Goal: Entertainment & Leisure: Consume media (video, audio)

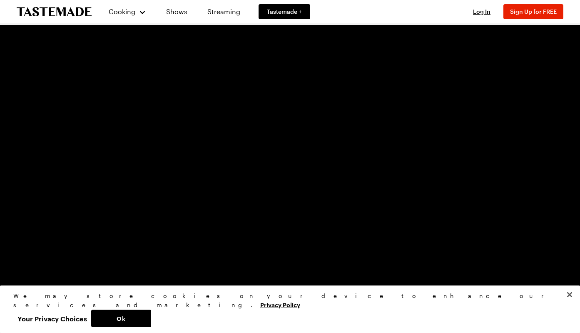
click at [321, 145] on video "Video Player" at bounding box center [290, 184] width 506 height 285
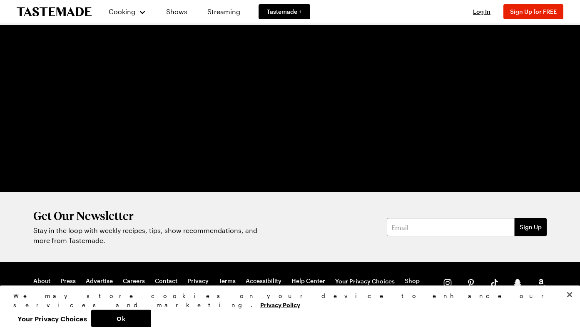
scroll to position [146, 0]
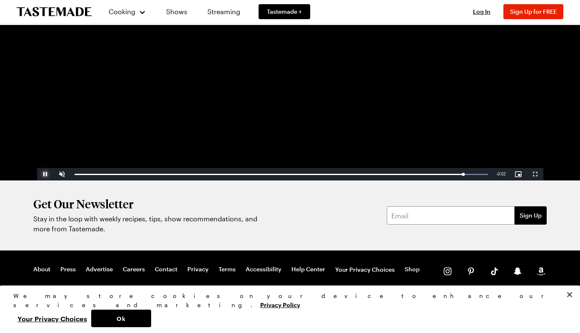
click at [47, 174] on span "Video Player" at bounding box center [45, 174] width 17 height 0
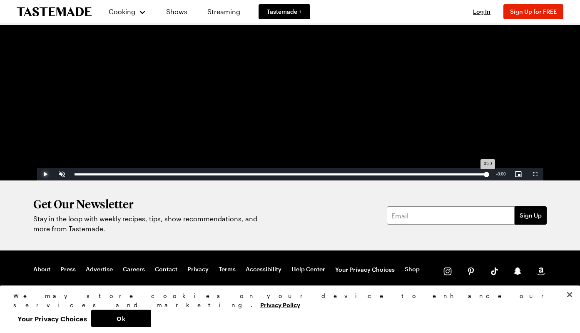
drag, startPoint x: 450, startPoint y: 174, endPoint x: 470, endPoint y: 167, distance: 20.9
click at [498, 173] on div "Play Unmute Current Time 0:30 / Duration 0:30 Loaded : 100.00% 0:30 0:30 Stream…" at bounding box center [290, 174] width 506 height 12
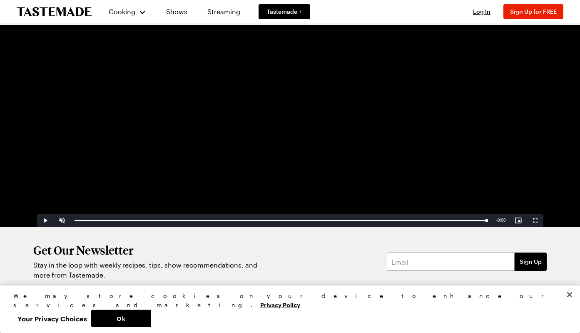
scroll to position [91, 0]
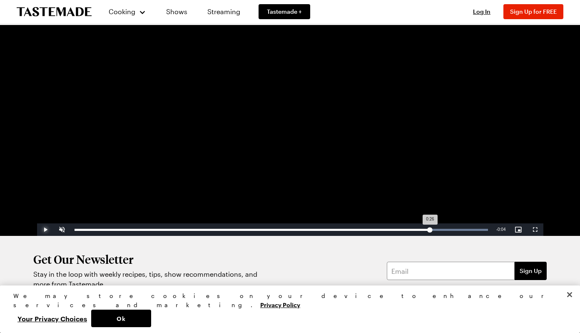
drag, startPoint x: 483, startPoint y: 230, endPoint x: 429, endPoint y: 235, distance: 53.5
click at [429, 235] on div "Loaded : 100.00% 0:26 0:26" at bounding box center [281, 229] width 422 height 12
click at [420, 228] on div "Loaded : 100.00% 0:25 0:25" at bounding box center [281, 229] width 422 height 12
click at [37, 223] on button "Play" at bounding box center [45, 229] width 17 height 12
click at [37, 223] on button "Pause" at bounding box center [45, 229] width 17 height 12
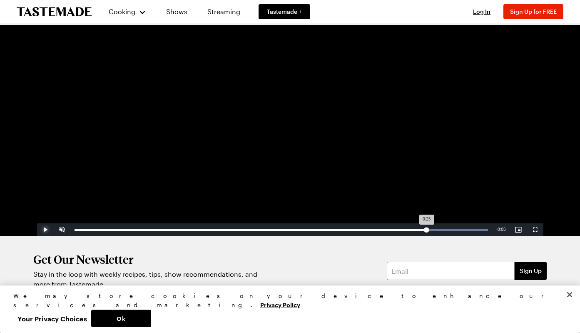
drag, startPoint x: 437, startPoint y: 228, endPoint x: 426, endPoint y: 229, distance: 10.9
click at [426, 229] on div "0:25" at bounding box center [251, 230] width 352 height 2
drag, startPoint x: 428, startPoint y: 230, endPoint x: 433, endPoint y: 230, distance: 5.4
click at [433, 230] on div "0:26" at bounding box center [254, 230] width 358 height 2
click at [424, 227] on div "Loaded : 100.00% 0:25 0:25" at bounding box center [281, 229] width 422 height 12
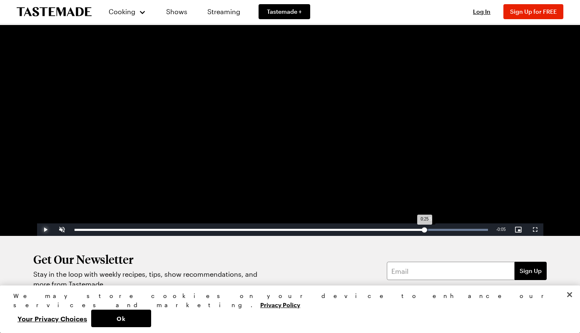
click at [37, 223] on button "Play" at bounding box center [45, 229] width 17 height 12
click at [37, 223] on button "Pause" at bounding box center [45, 229] width 17 height 12
drag, startPoint x: 424, startPoint y: 227, endPoint x: 406, endPoint y: 230, distance: 18.6
click at [406, 230] on div "Loaded : 100.00% 0:24 0:24" at bounding box center [281, 229] width 422 height 12
click at [37, 223] on button "Play" at bounding box center [45, 229] width 17 height 12
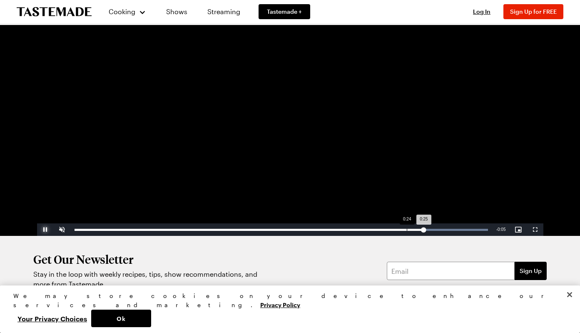
click at [37, 223] on button "Pause" at bounding box center [45, 229] width 17 height 12
click at [420, 229] on div "0:25" at bounding box center [248, 230] width 347 height 2
click at [37, 223] on button "Play" at bounding box center [45, 229] width 17 height 12
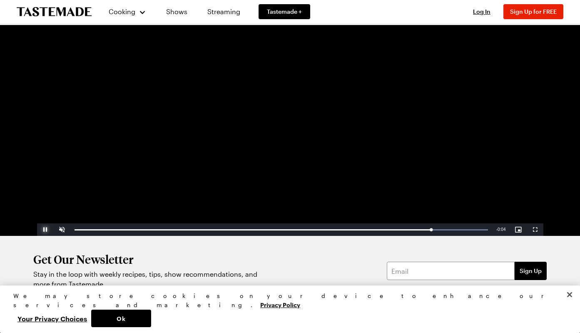
click at [37, 223] on button "Pause" at bounding box center [45, 229] width 17 height 12
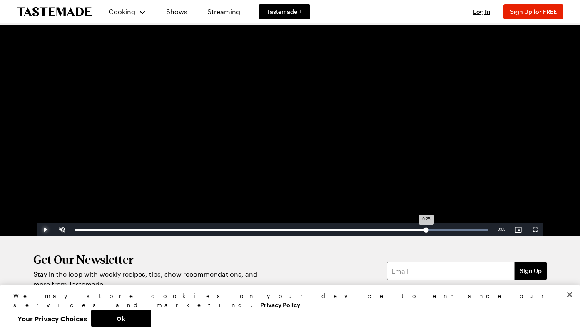
drag, startPoint x: 437, startPoint y: 229, endPoint x: 426, endPoint y: 227, distance: 11.4
click at [426, 229] on div "0:25" at bounding box center [251, 230] width 352 height 2
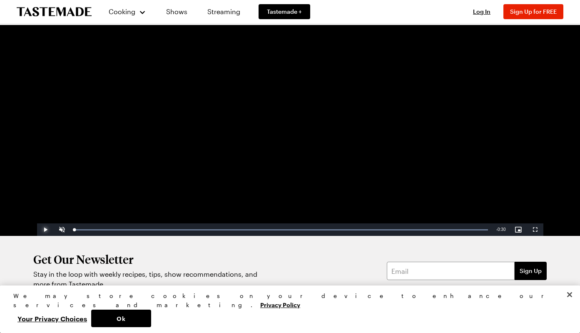
drag, startPoint x: 421, startPoint y: 229, endPoint x: 37, endPoint y: 226, distance: 384.0
click at [37, 227] on div "Play Unmute Current Time 0:00 / Duration 0:30 Loaded : 100.00% 0:00 0:00 Stream…" at bounding box center [290, 229] width 506 height 12
click at [323, 148] on video "Video Player" at bounding box center [290, 93] width 506 height 285
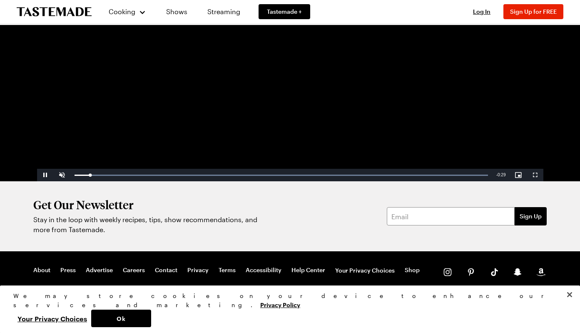
scroll to position [146, 0]
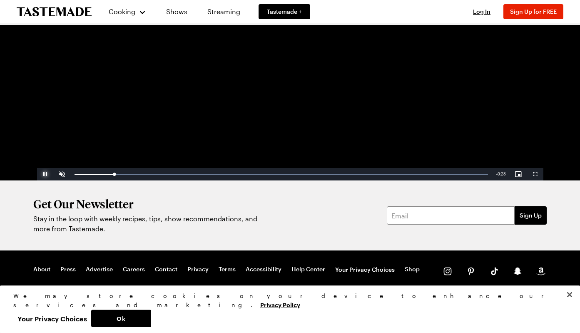
click at [47, 174] on span "Video Player" at bounding box center [45, 174] width 17 height 0
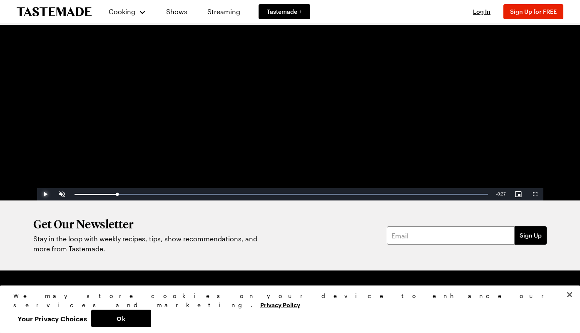
scroll to position [126, 0]
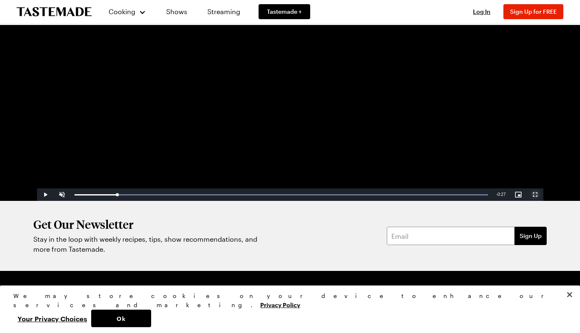
click at [533, 194] on span "Video Player" at bounding box center [535, 194] width 17 height 0
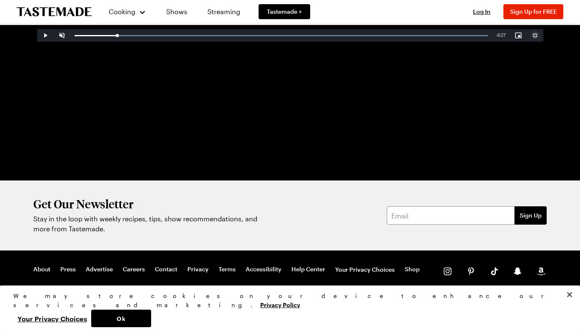
scroll to position [0, 0]
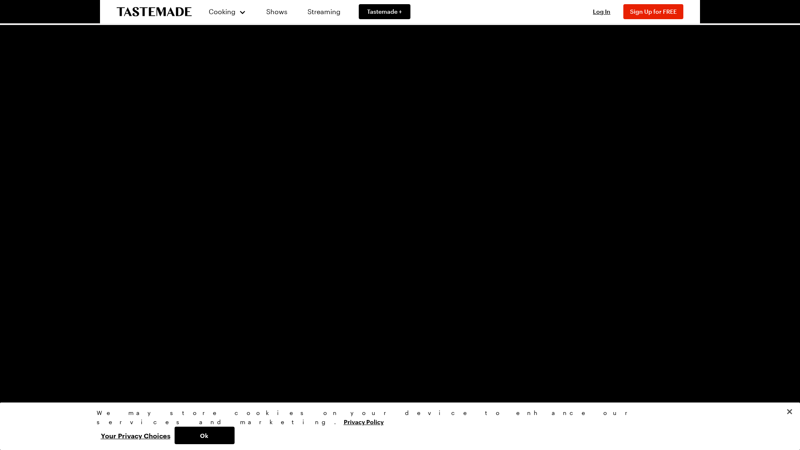
click at [580, 332] on span "Video Player" at bounding box center [791, 443] width 17 height 0
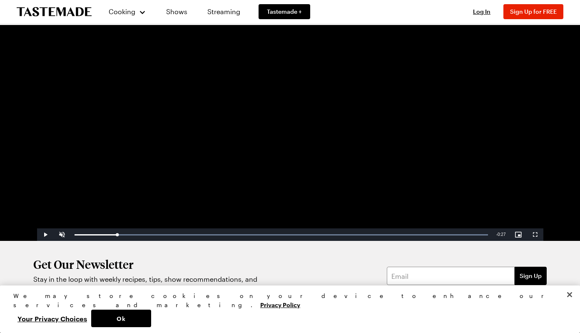
scroll to position [146, 0]
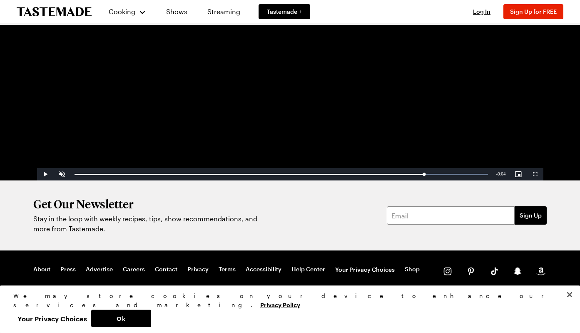
drag, startPoint x: 323, startPoint y: 172, endPoint x: 431, endPoint y: 167, distance: 108.0
click at [431, 167] on video-js "Video Player is loading. Play Video Play Unmute Current Time 0:26 / Duration 0:…" at bounding box center [290, 37] width 506 height 285
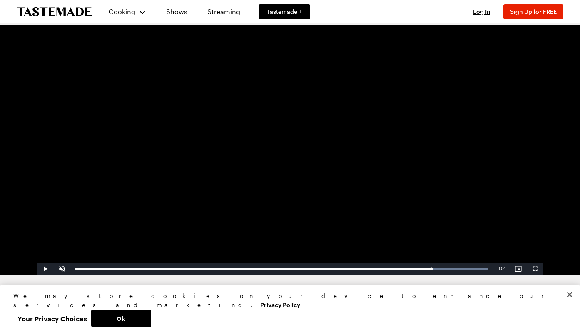
scroll to position [53, 0]
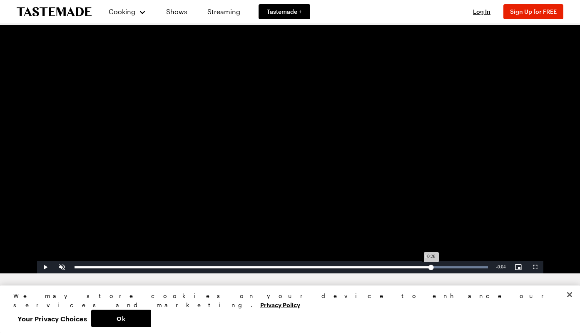
click at [428, 268] on div "0:26" at bounding box center [253, 267] width 357 height 2
click at [415, 268] on div "0:25" at bounding box center [246, 267] width 342 height 2
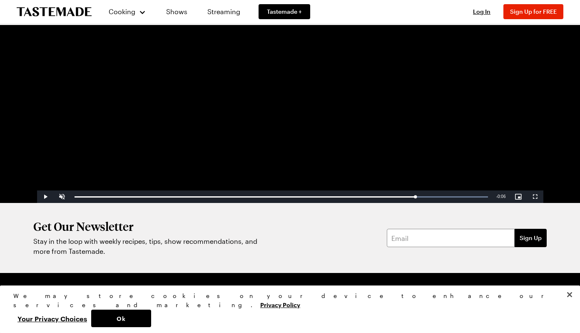
scroll to position [84, 0]
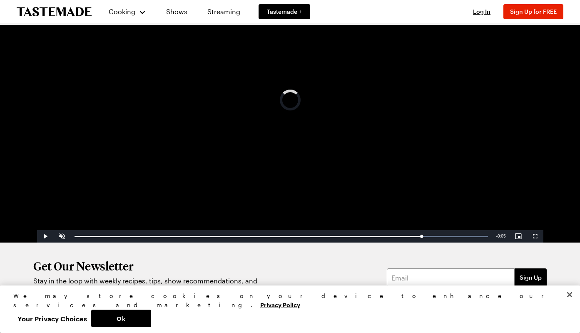
drag, startPoint x: 419, startPoint y: 235, endPoint x: 405, endPoint y: 220, distance: 20.6
click at [419, 229] on video-js "Video Player is loading. Play Video Play Unmute Current Time 0:25 / Duration 0:…" at bounding box center [290, 100] width 506 height 285
click at [298, 177] on video "Video Player" at bounding box center [290, 100] width 506 height 285
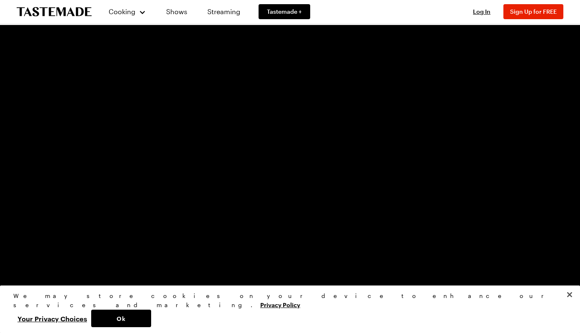
scroll to position [27, 0]
click at [419, 296] on div "Loaded : 100.00% 0:25 0:30" at bounding box center [281, 293] width 422 height 12
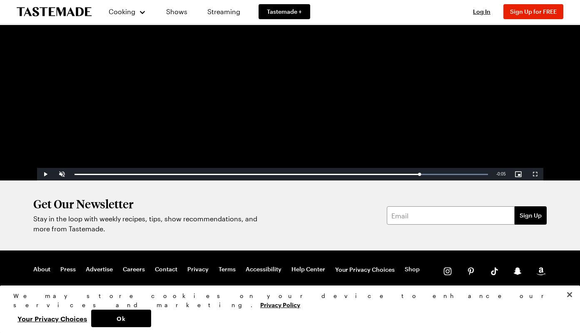
scroll to position [17, 0]
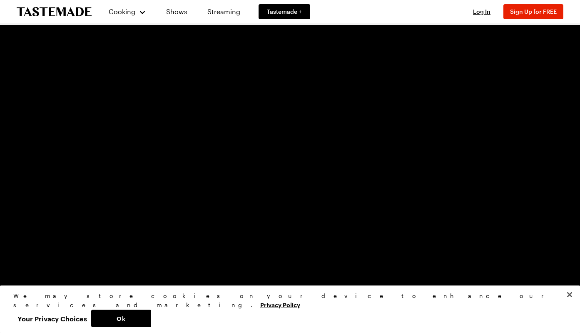
click at [432, 197] on video "Video Player" at bounding box center [290, 167] width 506 height 285
drag, startPoint x: 448, startPoint y: 300, endPoint x: -132, endPoint y: 276, distance: 580.2
click at [0, 276] on html "Cooking Shows Streaming Tastemade + Log In Sign Up Log In Sign Up for FREE Vide…" at bounding box center [290, 222] width 580 height 479
click at [261, 179] on video "Video Player" at bounding box center [290, 167] width 506 height 285
